Goal: Navigation & Orientation: Find specific page/section

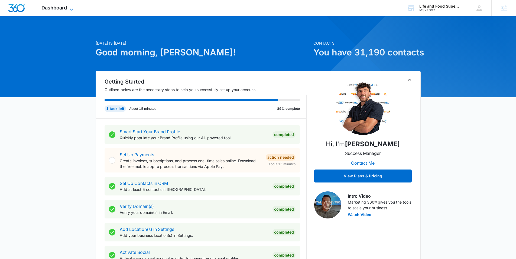
click at [61, 6] on span "Dashboard" at bounding box center [53, 8] width 25 height 6
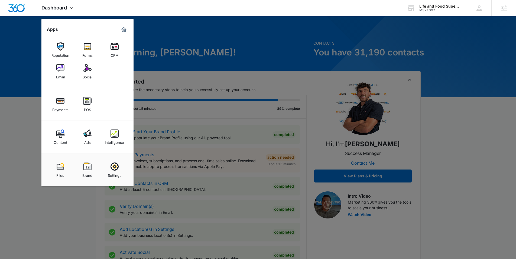
click at [87, 133] on img at bounding box center [87, 134] width 8 height 8
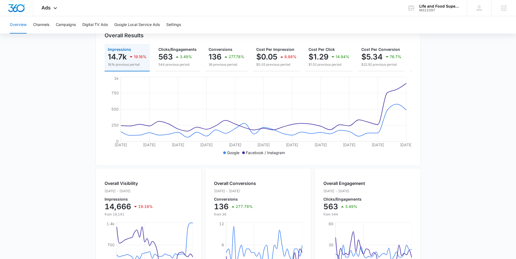
scroll to position [60, 0]
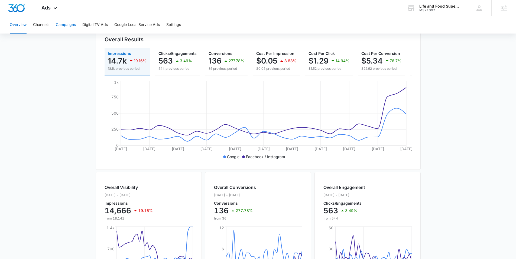
click at [66, 30] on button "Campaigns" at bounding box center [66, 24] width 20 height 17
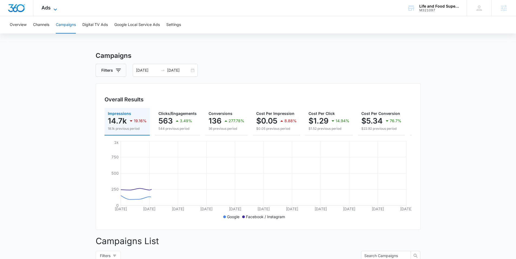
click at [48, 10] on span "Ads" at bounding box center [45, 8] width 9 height 6
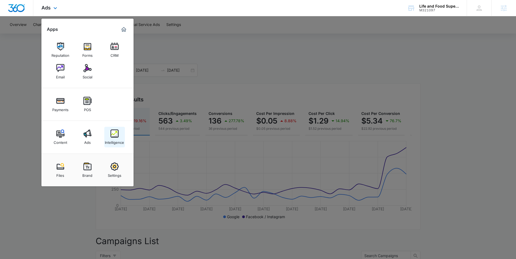
click at [115, 139] on div "Intelligence" at bounding box center [114, 141] width 19 height 7
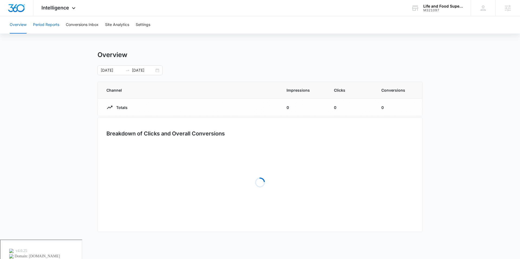
click at [50, 24] on button "Period Reports" at bounding box center [46, 24] width 26 height 17
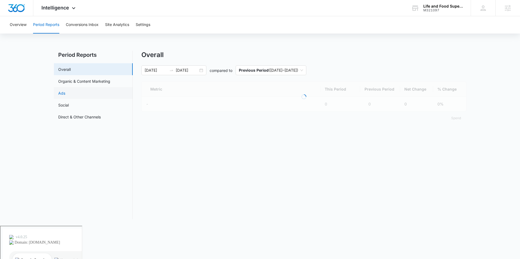
click at [65, 95] on link "Ads" at bounding box center [61, 93] width 7 height 6
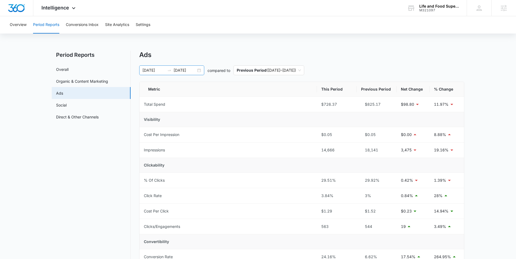
click at [198, 72] on div "[DATE] [DATE]" at bounding box center [171, 71] width 65 height 10
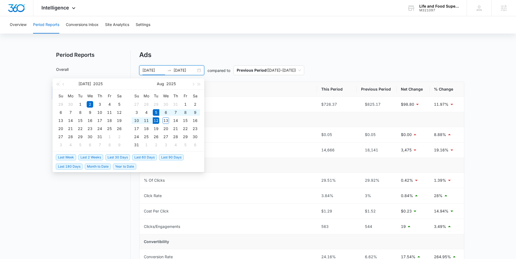
click at [66, 158] on span "Last Week" at bounding box center [66, 158] width 20 height 6
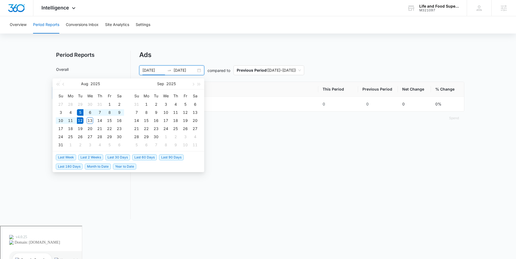
type input "[DATE]"
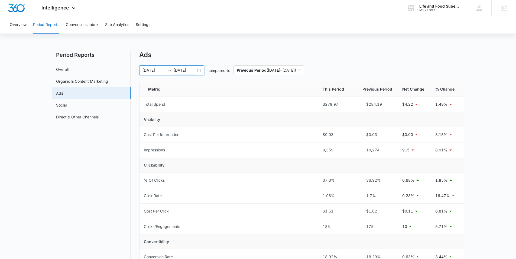
click at [195, 68] on input "[DATE]" at bounding box center [185, 70] width 22 height 6
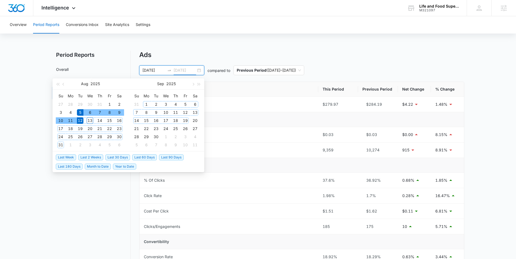
type input "[DATE]"
click at [113, 157] on span "Last 30 Days" at bounding box center [117, 158] width 25 height 6
type input "[DATE]"
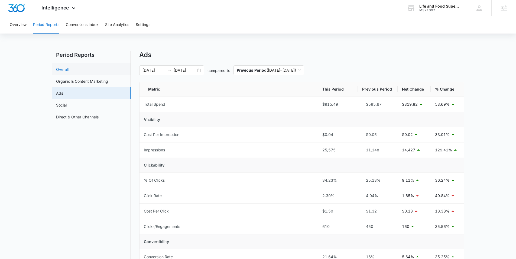
click at [68, 68] on link "Overall" at bounding box center [62, 70] width 12 height 6
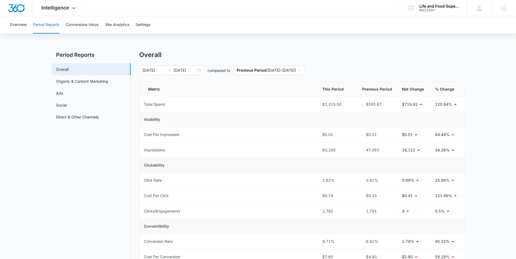
click at [59, 11] on div "Intelligence Apps Reputation Forms CRM Email Social Payments POS Content Ads In…" at bounding box center [59, 8] width 52 height 16
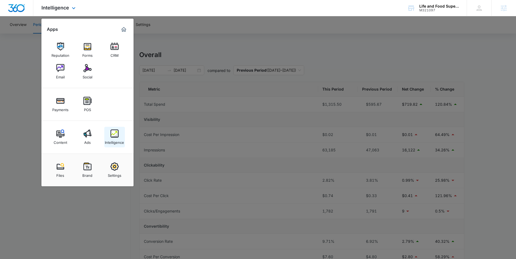
click at [114, 136] on img at bounding box center [114, 134] width 8 height 8
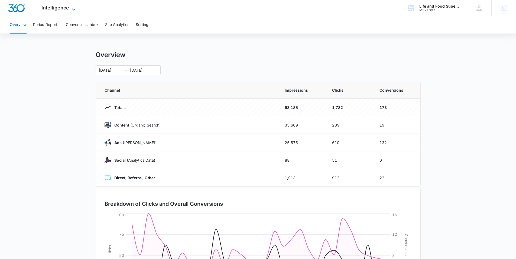
click at [67, 8] on span "Intelligence" at bounding box center [55, 8] width 28 height 6
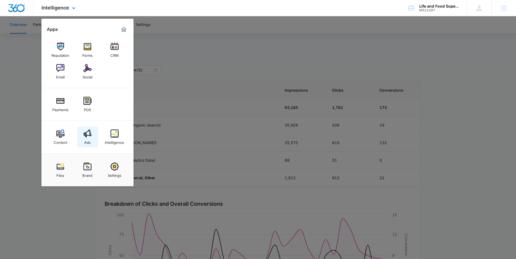
click at [84, 143] on div "Ads" at bounding box center [87, 141] width 6 height 7
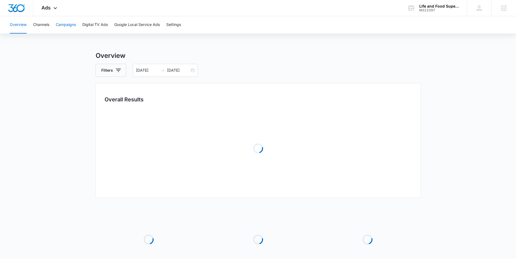
click at [62, 29] on button "Campaigns" at bounding box center [66, 24] width 20 height 17
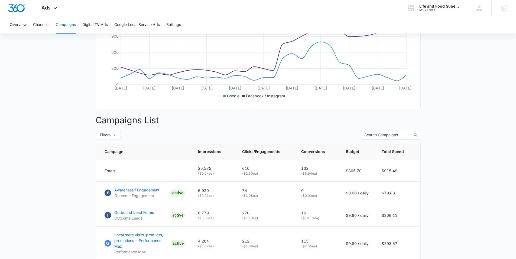
scroll to position [273, 0]
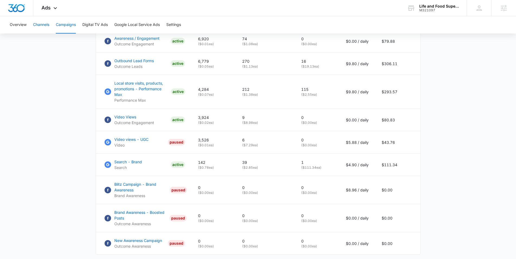
click at [47, 25] on button "Channels" at bounding box center [41, 24] width 16 height 17
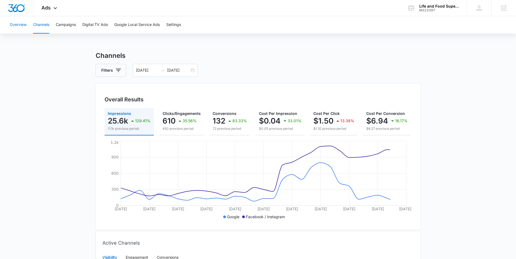
click at [18, 27] on button "Overview" at bounding box center [18, 24] width 17 height 17
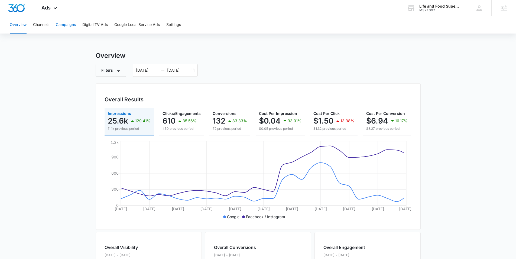
click at [65, 26] on button "Campaigns" at bounding box center [66, 24] width 20 height 17
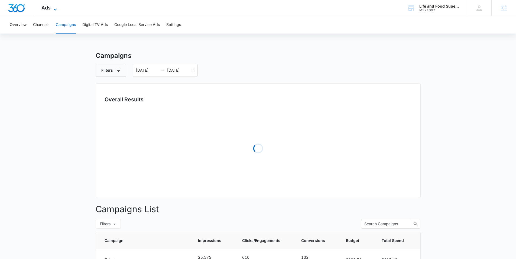
click at [52, 6] on icon at bounding box center [55, 9] width 6 height 6
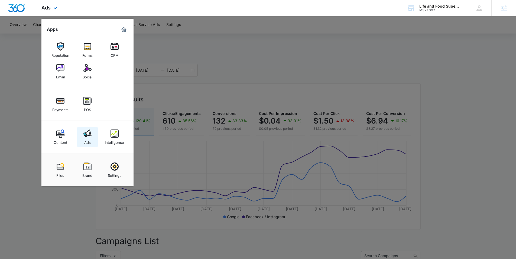
click at [91, 135] on img at bounding box center [87, 134] width 8 height 8
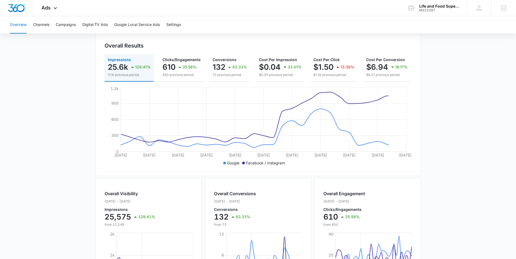
scroll to position [184, 0]
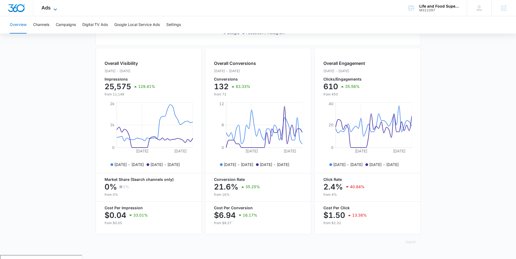
click at [50, 8] on span "Ads" at bounding box center [45, 8] width 9 height 6
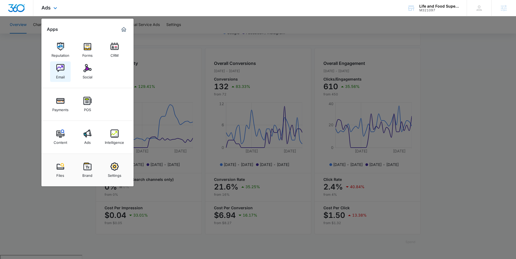
click at [60, 73] on div "Email" at bounding box center [60, 75] width 9 height 7
